Goal: Information Seeking & Learning: Learn about a topic

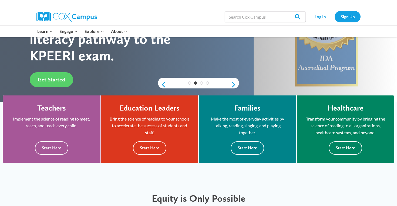
scroll to position [95, 0]
click at [256, 156] on div "Families Make the most of everyday activities by talking, reading, singing, and…" at bounding box center [248, 130] width 98 height 68
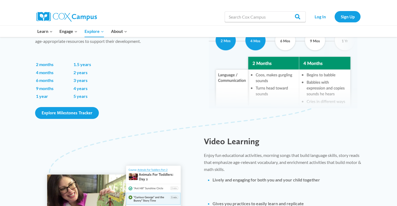
scroll to position [397, 0]
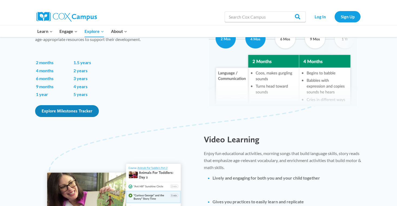
click at [50, 106] on link "Explore Milestones Tracker" at bounding box center [67, 111] width 64 height 12
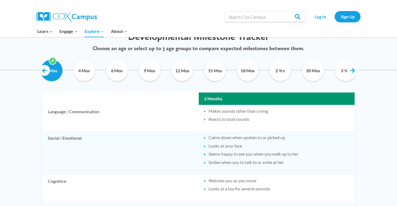
scroll to position [260, 0]
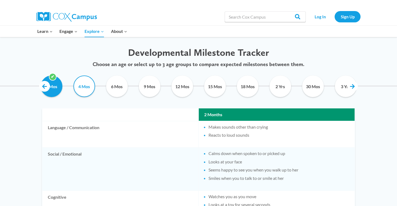
click at [80, 87] on input "4 Mos" at bounding box center [84, 87] width 25 height 22
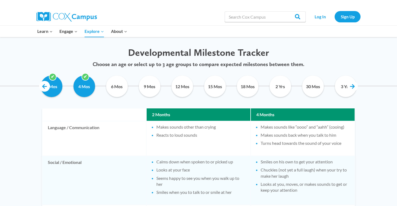
click at [130, 82] on div "6 Mos" at bounding box center [117, 86] width 30 height 27
click at [86, 88] on input "4 Mos" at bounding box center [84, 87] width 25 height 22
checkbox input "false"
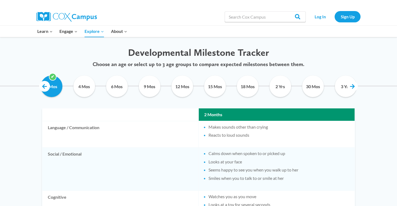
click at [64, 84] on div "2 Mos" at bounding box center [51, 86] width 30 height 27
click at [55, 83] on input "2 Mos" at bounding box center [51, 87] width 25 height 22
checkbox input "true"
click at [91, 85] on input "4 Mos" at bounding box center [84, 87] width 25 height 22
checkbox input "true"
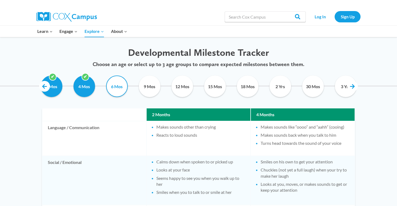
click at [119, 83] on input "6 Mos" at bounding box center [117, 87] width 25 height 22
checkbox input "true"
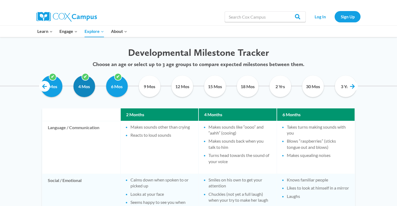
click at [88, 83] on input "4 Mos" at bounding box center [84, 87] width 25 height 22
checkbox input "false"
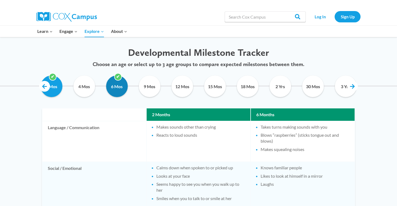
click at [116, 81] on input "6 Mos" at bounding box center [117, 87] width 25 height 22
checkbox input "false"
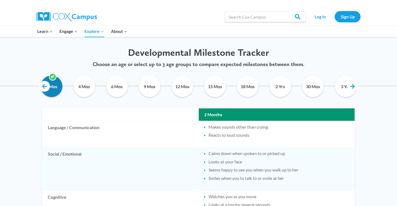
click at [53, 79] on input "2 Mos" at bounding box center [51, 87] width 25 height 22
click at [36, 85] on ul "2 Mos 4 Mos 6 Mos 9 Mos 12 Mos 15 Mos 18 Mos 2 Yrs 30 Mos 3 Yrs 4 Yrs 5 Yrs" at bounding box center [198, 86] width 324 height 27
click at [45, 85] on link at bounding box center [44, 86] width 11 height 11
click at [58, 80] on input "2 Mos" at bounding box center [51, 87] width 25 height 22
checkbox input "true"
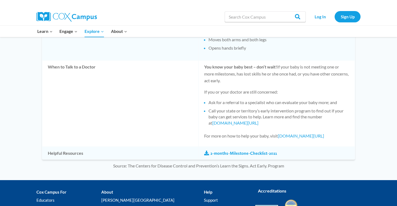
scroll to position [450, 0]
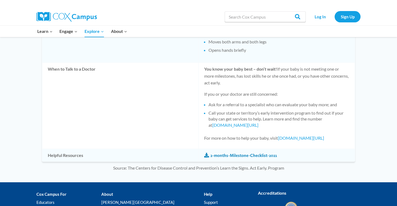
click at [235, 154] on link "2-months-Milestone-Checklist-2021" at bounding box center [240, 156] width 73 height 6
